Goal: Download file/media

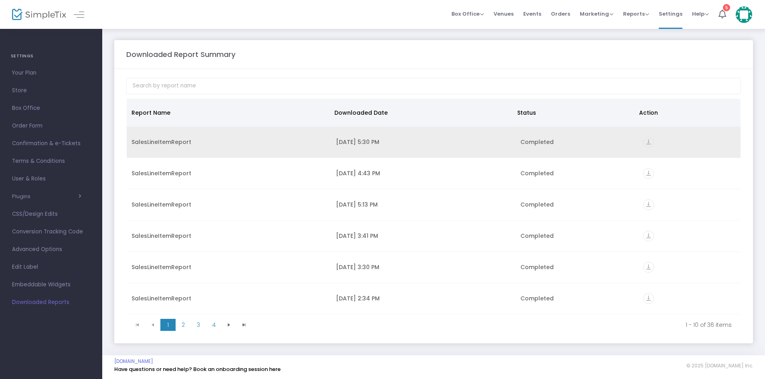
click at [644, 140] on icon "vertical_align_bottom" at bounding box center [648, 142] width 11 height 11
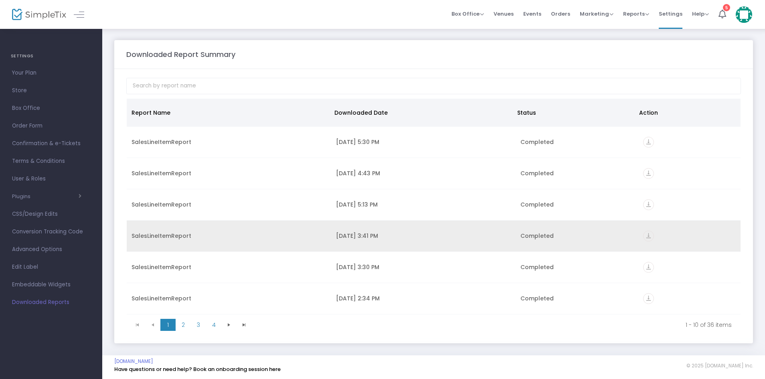
click at [692, 236] on div "vertical_align_bottom" at bounding box center [689, 236] width 93 height 11
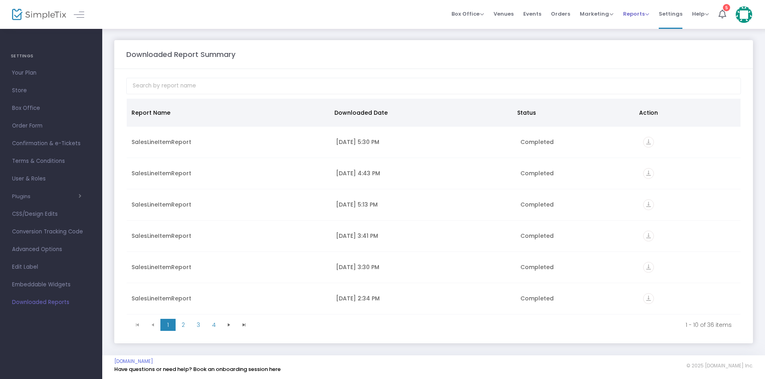
click at [638, 10] on span "Reports" at bounding box center [636, 14] width 26 height 8
click at [638, 44] on li "Sales Reports" at bounding box center [649, 43] width 52 height 16
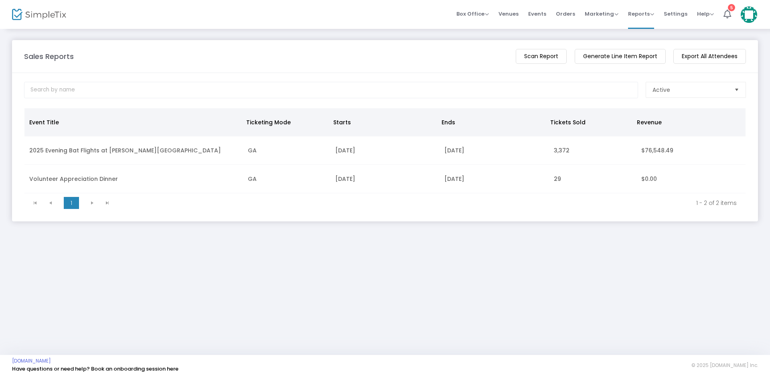
click at [616, 57] on m-button "Generate Line Item Report" at bounding box center [620, 56] width 91 height 15
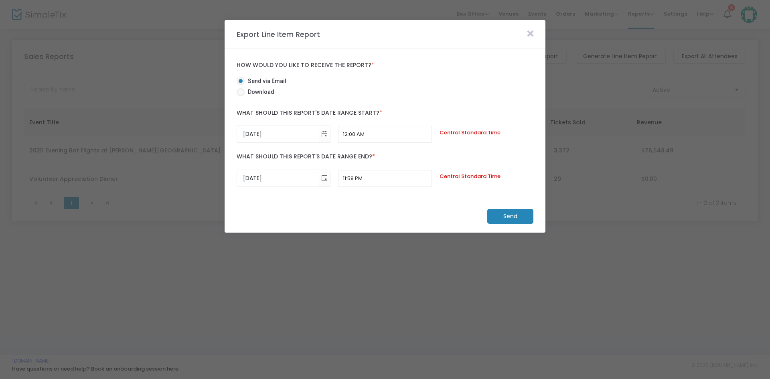
click at [241, 93] on span at bounding box center [241, 92] width 8 height 8
click at [241, 96] on input "Download" at bounding box center [240, 96] width 0 height 0
radio input "true"
click at [325, 134] on span "Toggle calendar" at bounding box center [324, 133] width 13 height 13
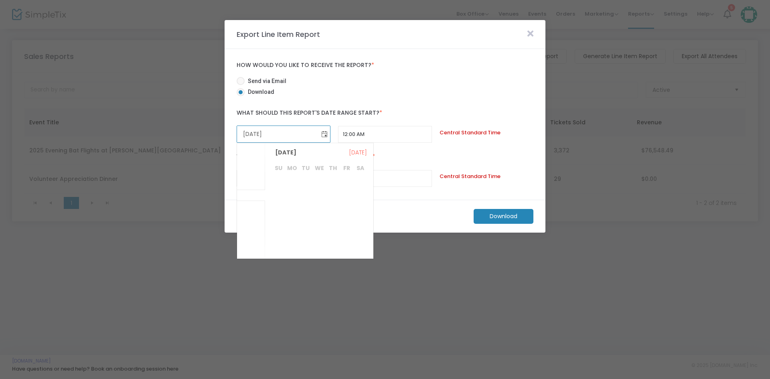
scroll to position [155931, 0]
click at [321, 185] on span "3" at bounding box center [319, 187] width 14 height 14
type input "9/3/2025"
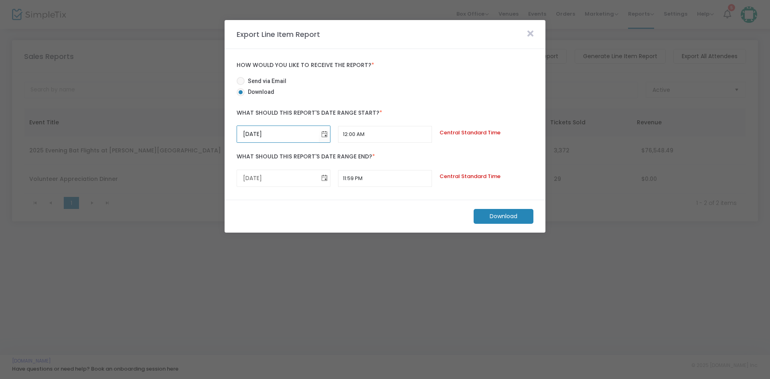
click at [321, 176] on span "Toggle calendar" at bounding box center [324, 178] width 13 height 13
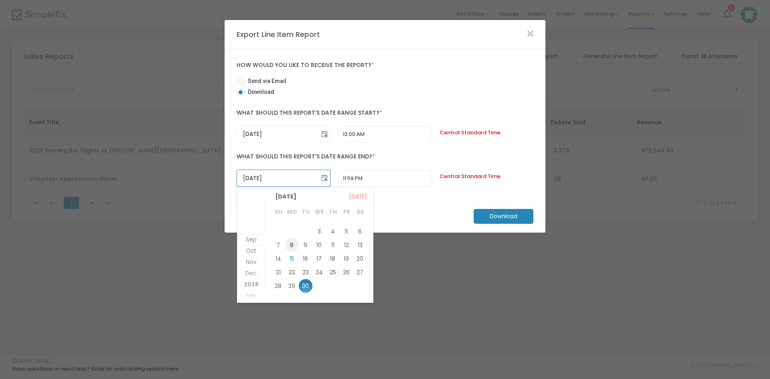
click at [294, 243] on span "8" at bounding box center [292, 245] width 14 height 14
type input "9/8/2025"
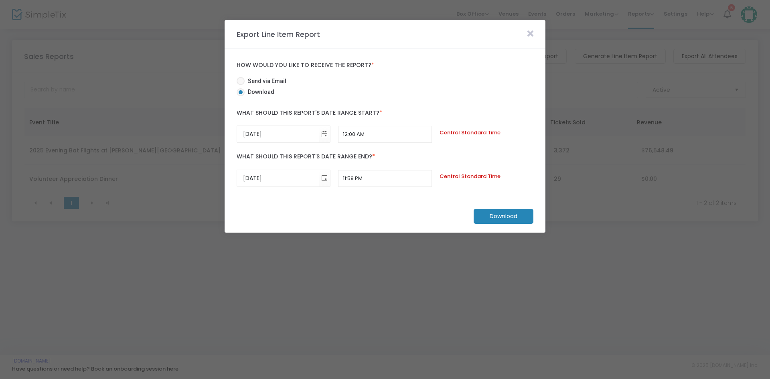
click at [506, 214] on m-button "Download" at bounding box center [504, 216] width 60 height 15
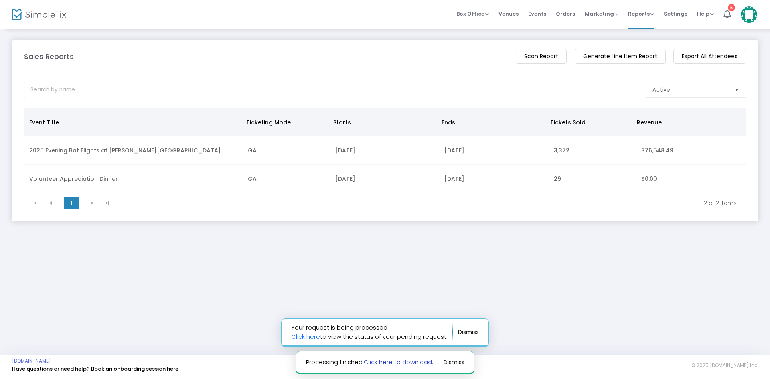
click at [396, 362] on link "Click here to download." at bounding box center [398, 362] width 69 height 8
